Goal: Check status

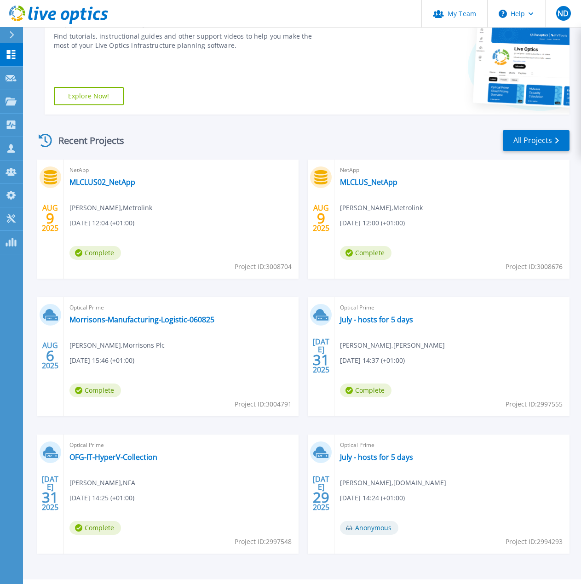
scroll to position [140, 0]
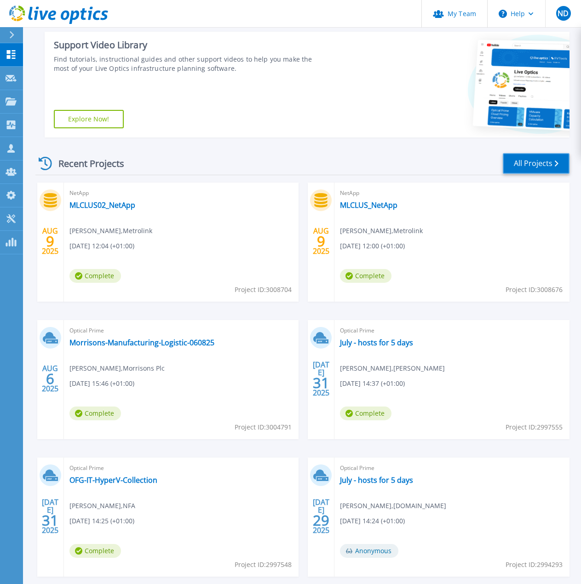
click at [533, 160] on link "All Projects" at bounding box center [535, 163] width 67 height 21
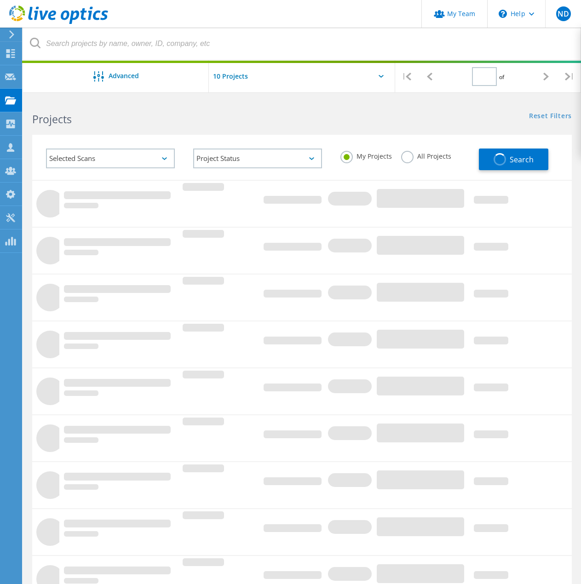
type input "1"
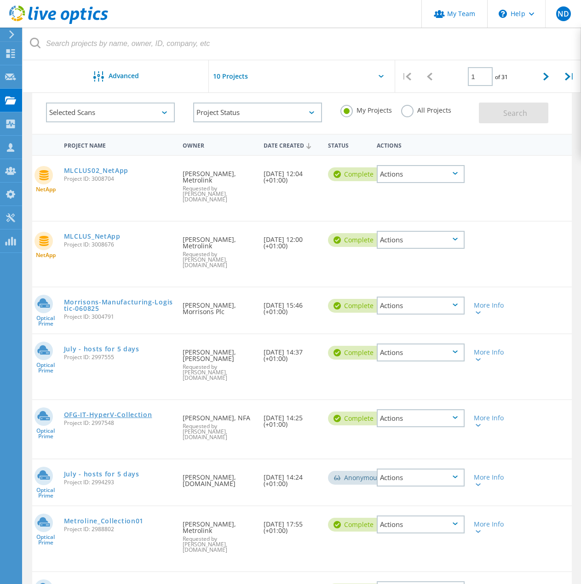
scroll to position [92, 0]
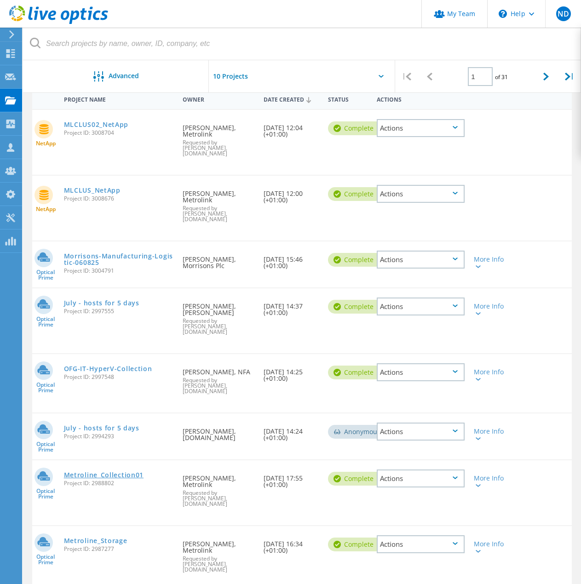
click at [125, 472] on link "Metroline_Collection01" at bounding box center [104, 475] width 80 height 6
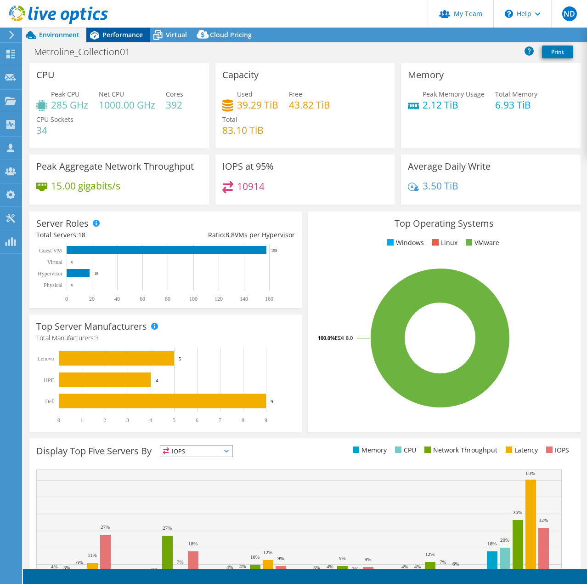
click at [115, 34] on span "Performance" at bounding box center [123, 34] width 40 height 9
select select "EULondon"
select select "GBP"
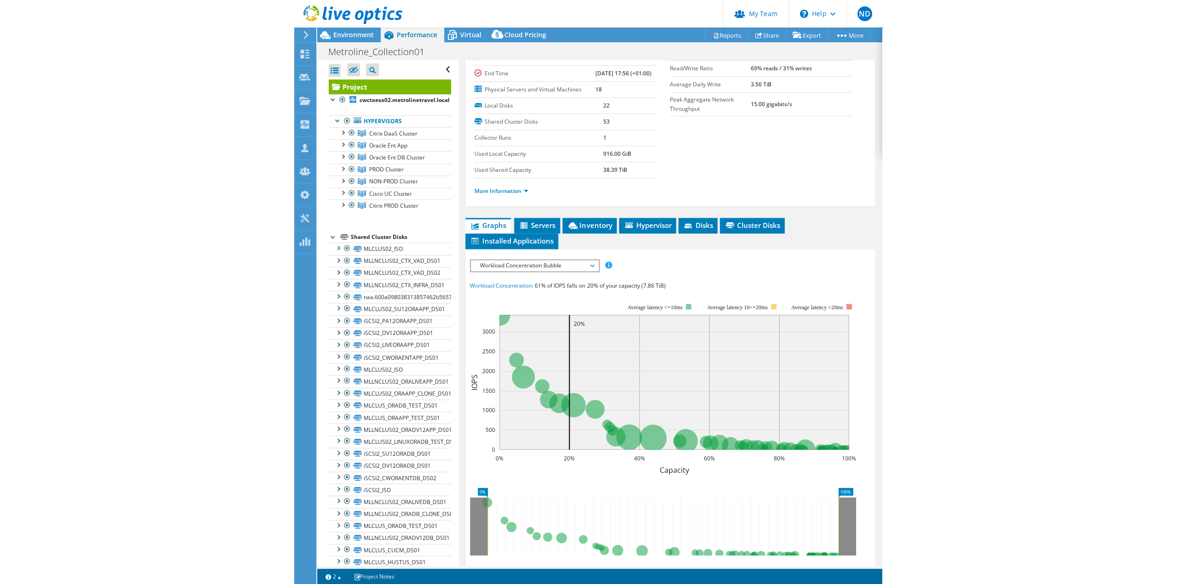
scroll to position [184, 0]
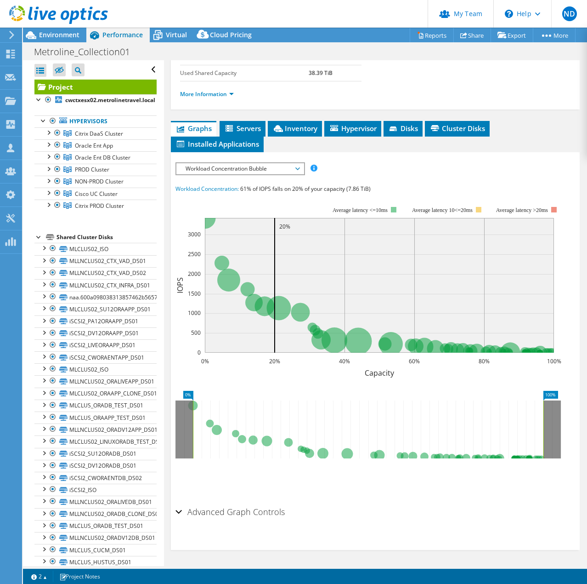
click at [287, 174] on span "Workload Concentration Bubble" at bounding box center [240, 168] width 118 height 11
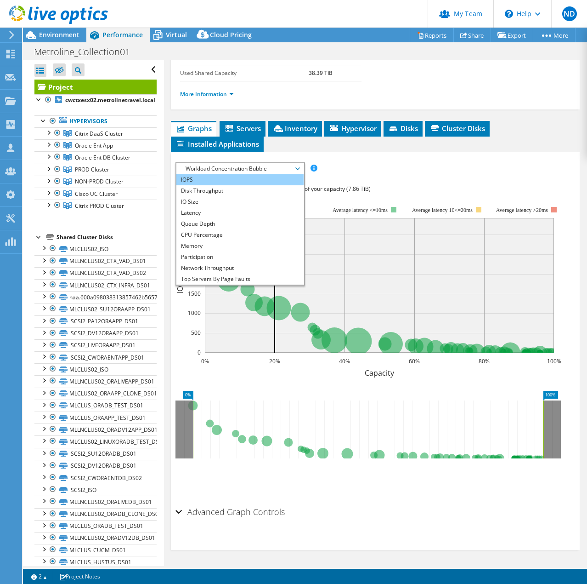
click at [201, 185] on li "IOPS" at bounding box center [240, 179] width 127 height 11
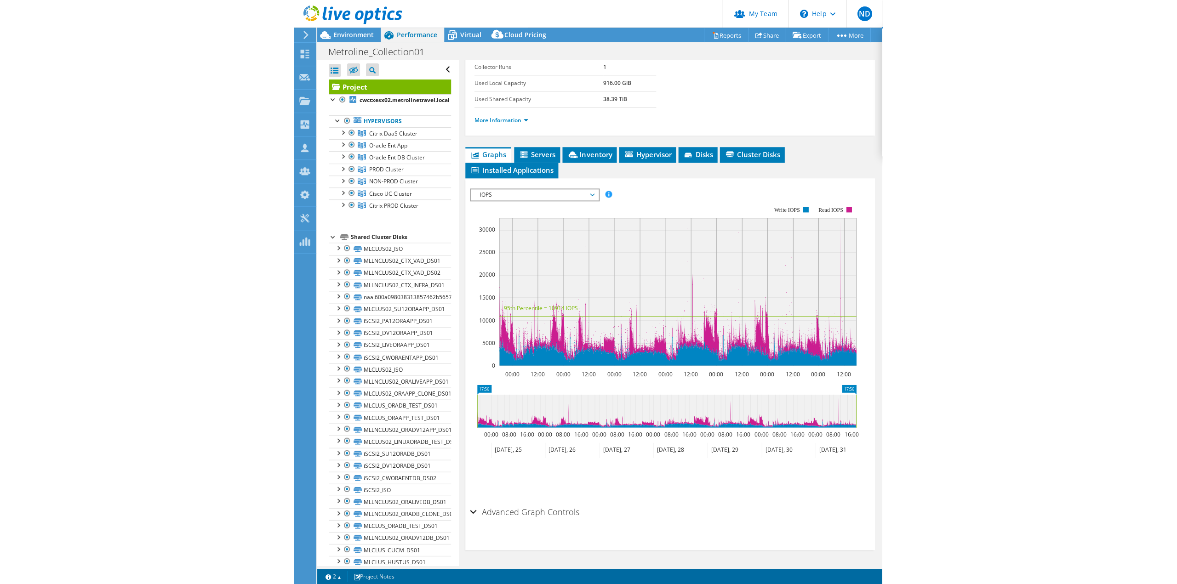
scroll to position [61, 0]
